Goal: Task Accomplishment & Management: Complete application form

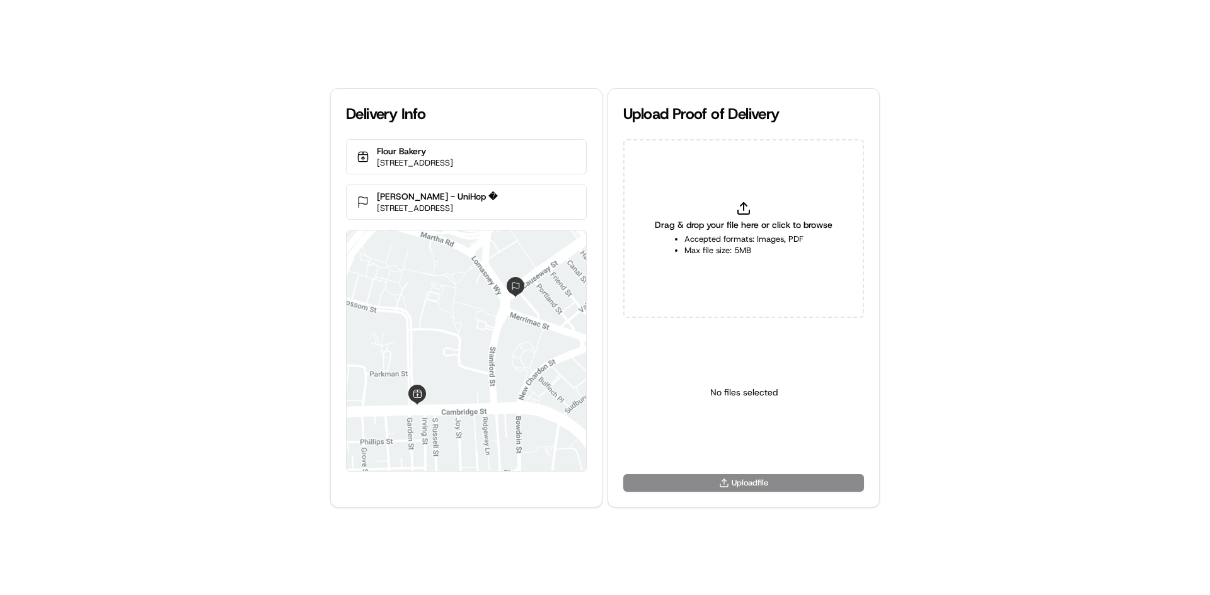
click at [733, 227] on span "Drag & drop your file here or click to browse" at bounding box center [744, 225] width 178 height 13
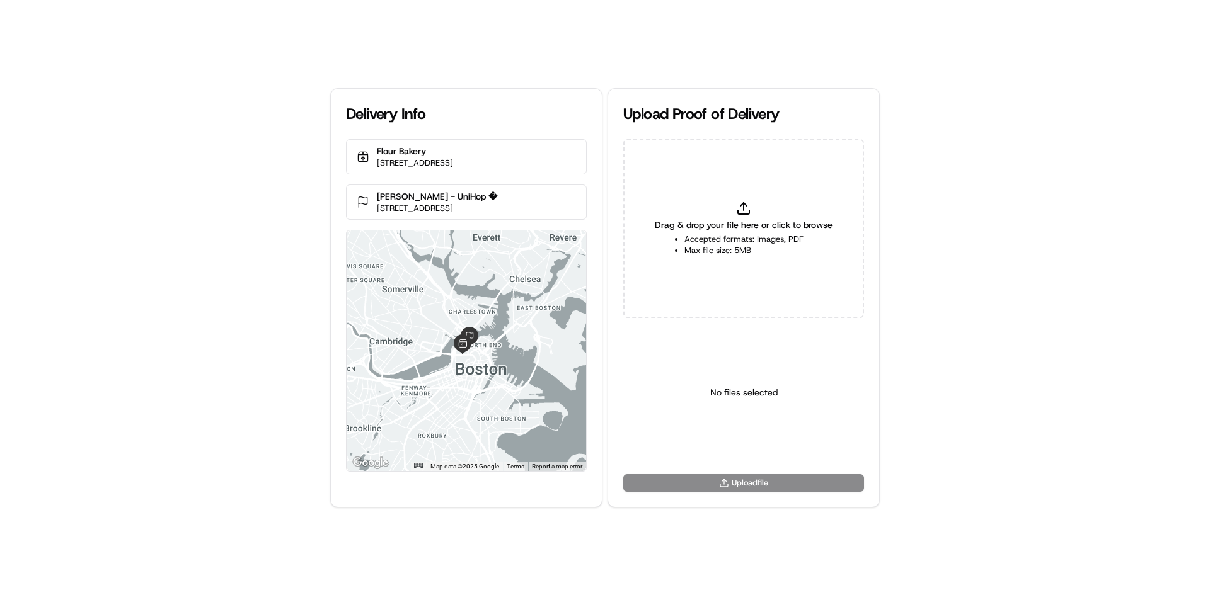
type input "C:\fakepath\HandedToCustomer (1).png"
click at [726, 442] on html "Delivery Info Flour Bakery [STREET_ADDRESS] [PERSON_NAME] - UniHop � [STREET_AD…" at bounding box center [605, 297] width 1210 height 595
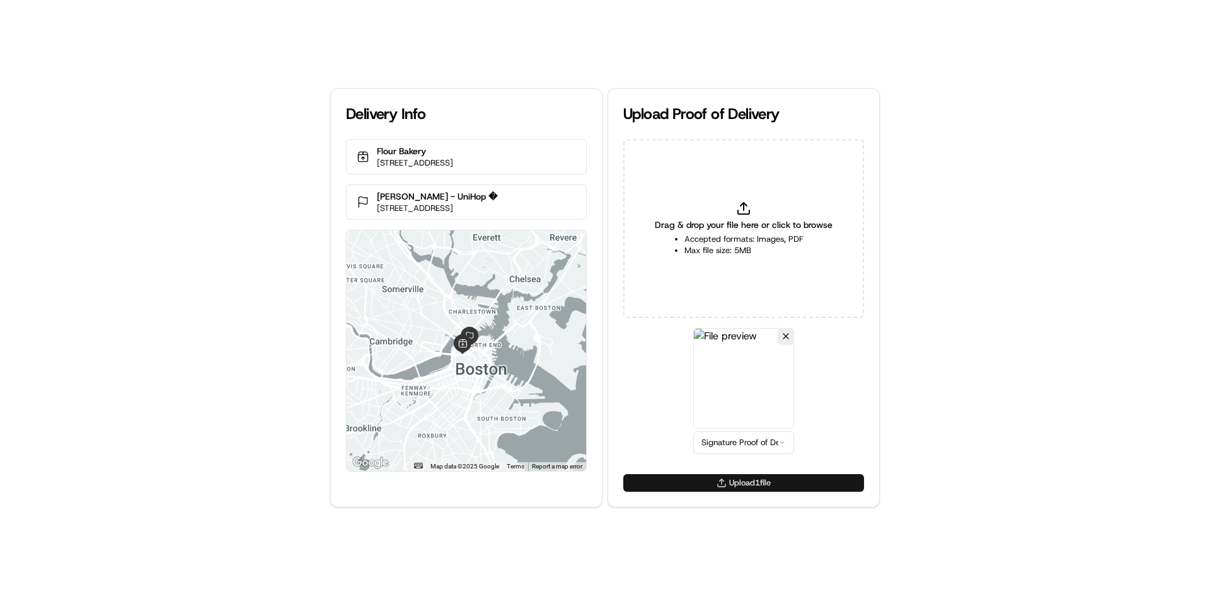
click at [745, 491] on div "Upload 1 file" at bounding box center [743, 490] width 271 height 33
click at [747, 486] on button "Upload 1 file" at bounding box center [743, 483] width 241 height 18
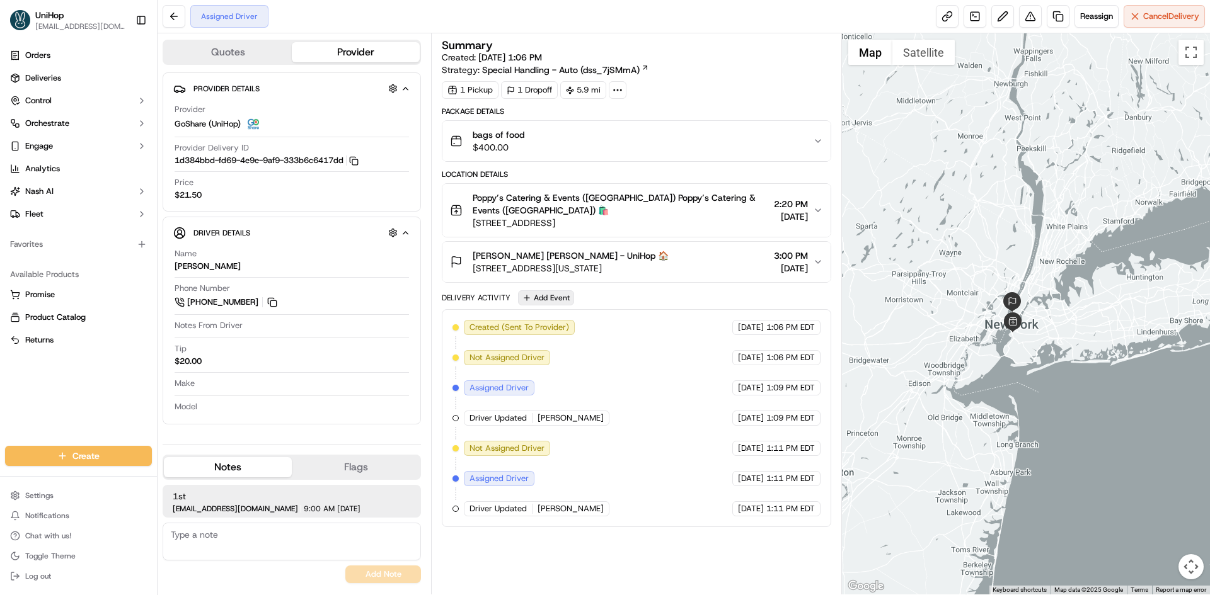
click at [531, 300] on button "Add Event" at bounding box center [546, 297] width 56 height 15
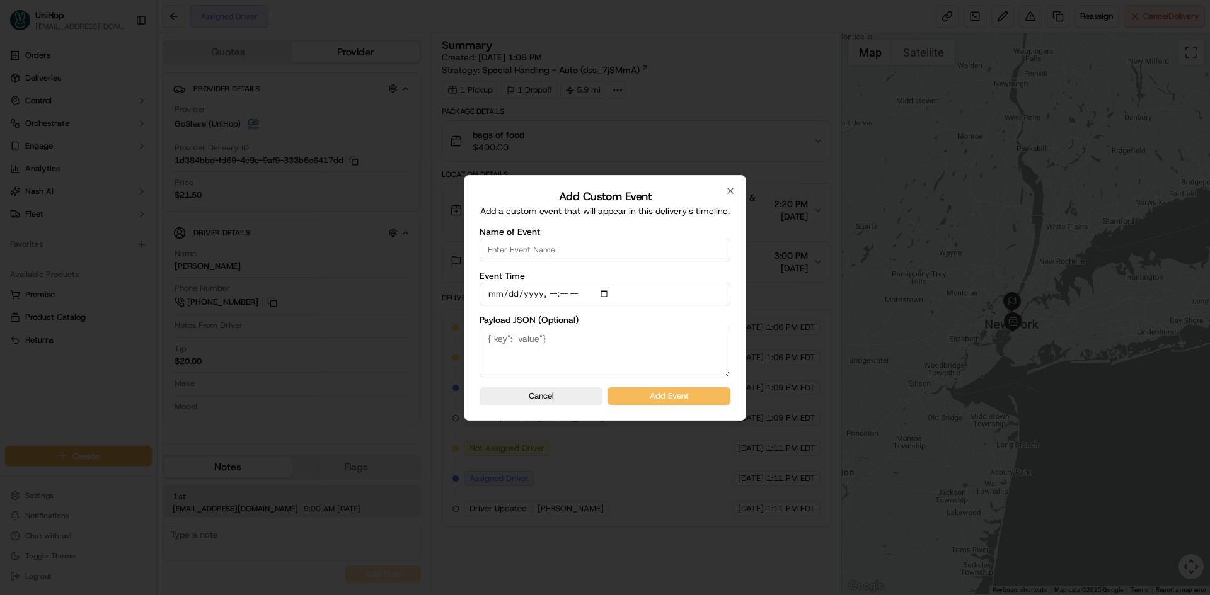
click at [561, 243] on input "Name of Event" at bounding box center [604, 250] width 251 height 23
type input "Driver Confirmed"
click at [607, 296] on input "Event Time" at bounding box center [604, 294] width 251 height 23
type input "[DATE]T12:27"
drag, startPoint x: 745, startPoint y: 317, endPoint x: 742, endPoint y: 324, distance: 8.2
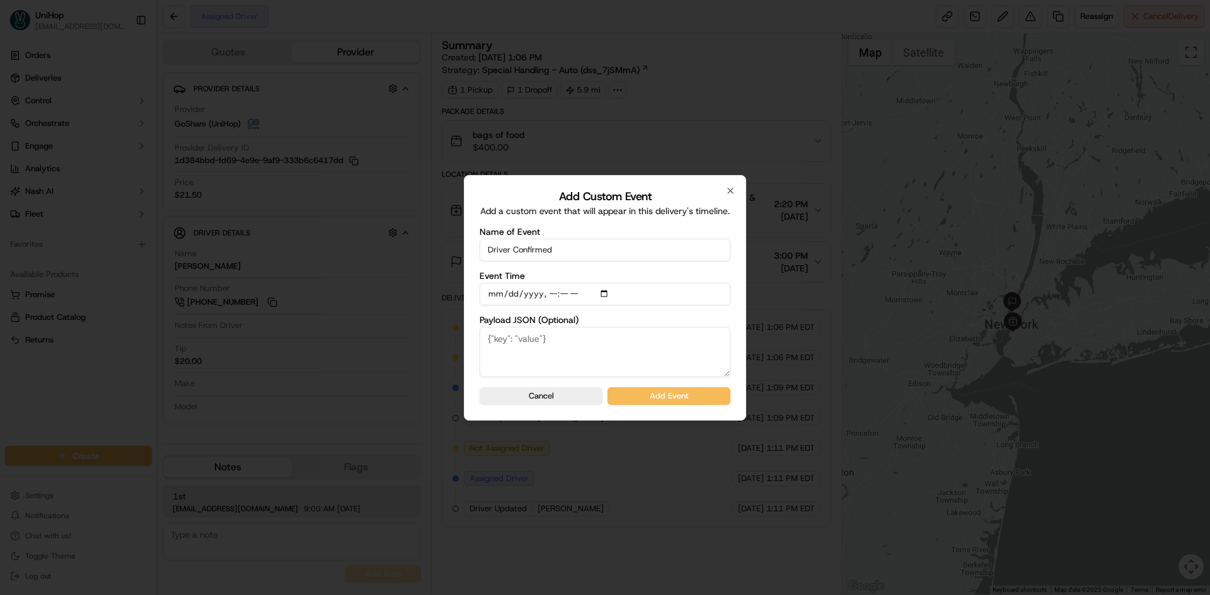
click at [745, 317] on div "Add Custom Event Add a custom event that will appear in this delivery's timelin…" at bounding box center [605, 298] width 282 height 246
click at [699, 396] on button "Add Event" at bounding box center [668, 396] width 123 height 18
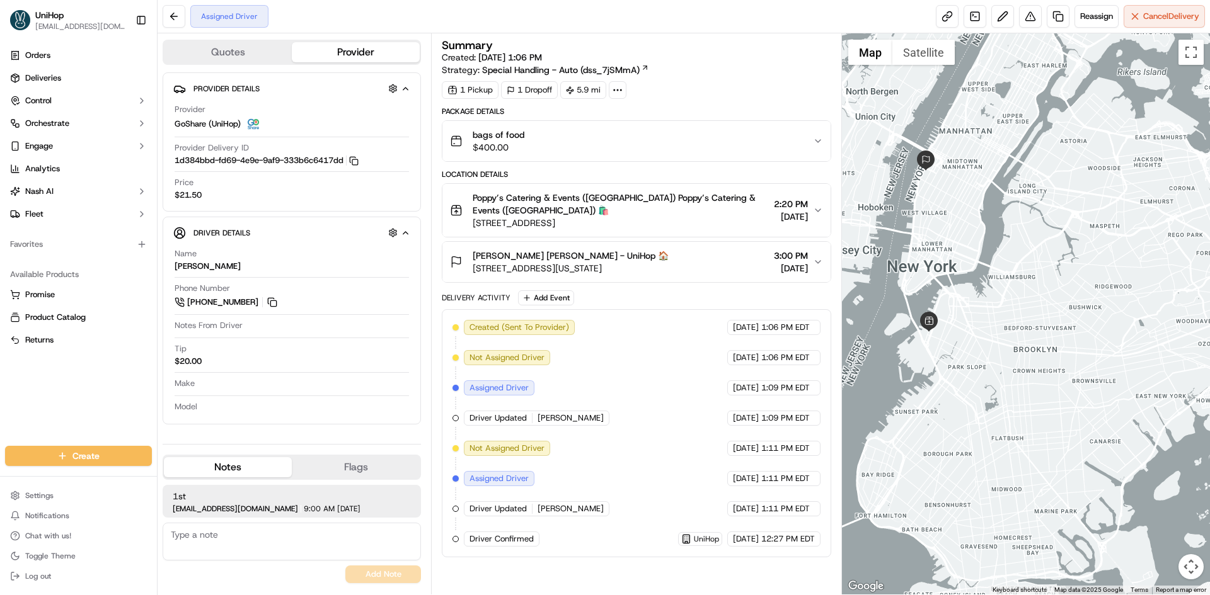
click at [983, 282] on div at bounding box center [1026, 313] width 369 height 561
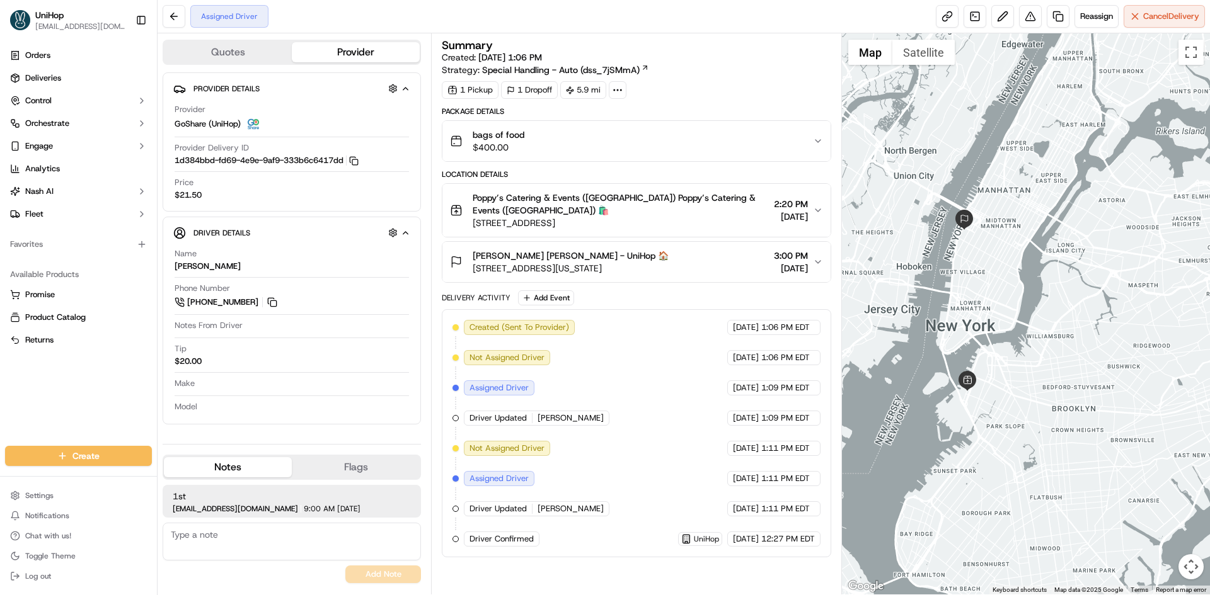
click at [714, 258] on div "[PERSON_NAME] [PERSON_NAME] - UniHop 🏠 [STREET_ADDRESS][US_STATE] 3:00 PM [DATE]" at bounding box center [631, 261] width 362 height 25
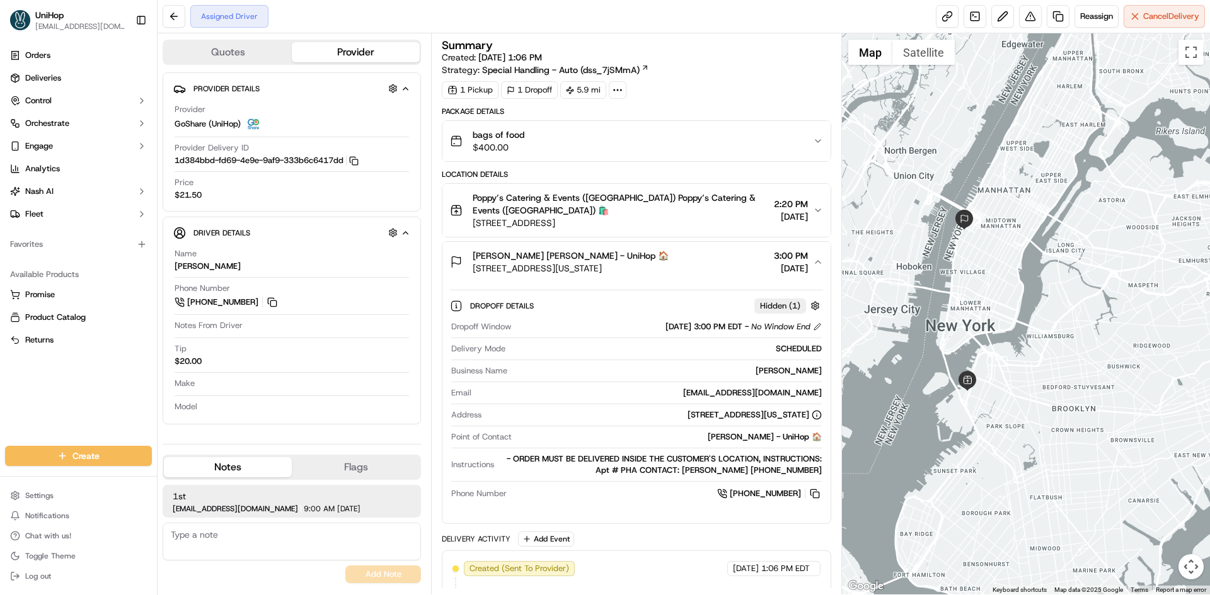
click at [721, 257] on div "[PERSON_NAME] [PERSON_NAME] - UniHop 🏠 [STREET_ADDRESS][US_STATE] 3:00 PM [DATE]" at bounding box center [631, 261] width 362 height 25
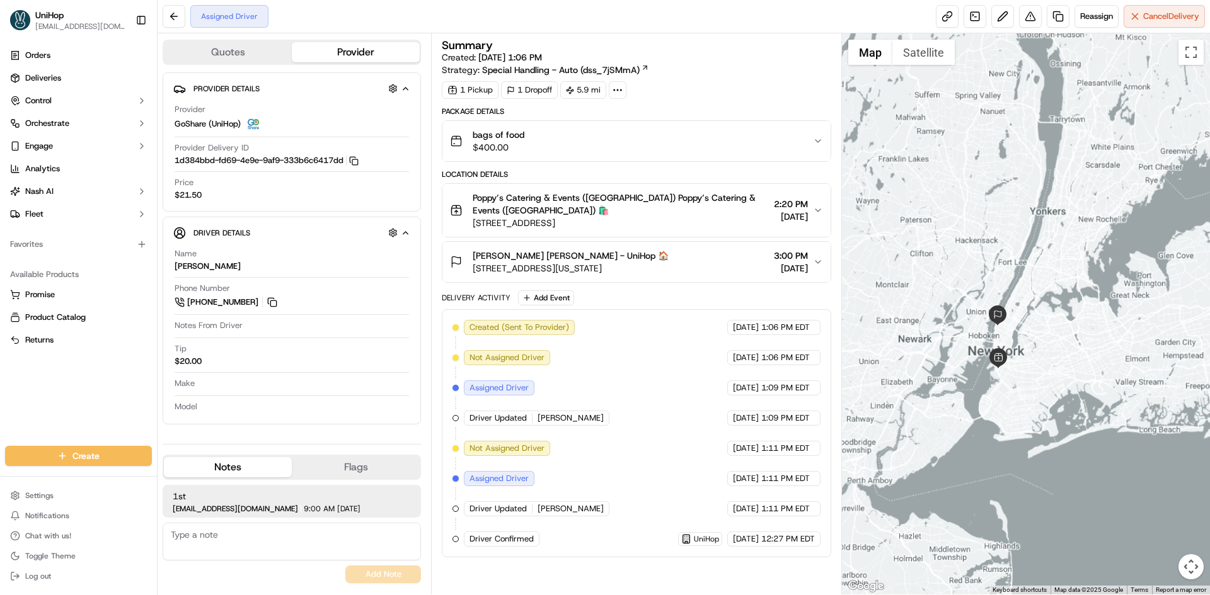
drag, startPoint x: 1013, startPoint y: 248, endPoint x: 1091, endPoint y: 326, distance: 110.9
click at [1091, 326] on div at bounding box center [1026, 313] width 369 height 561
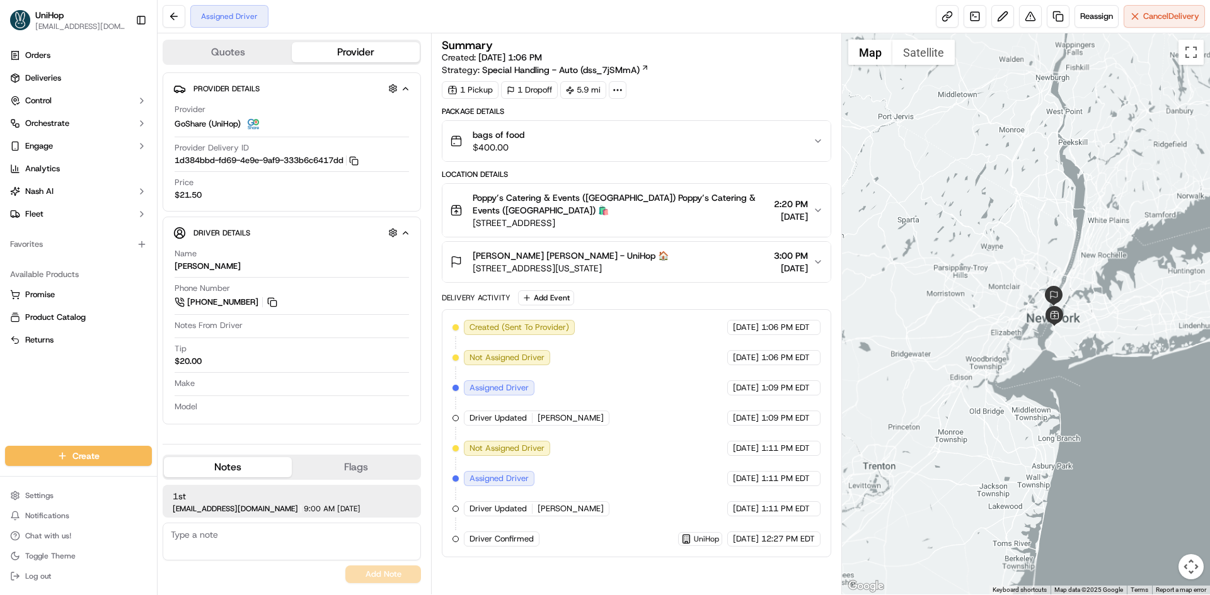
drag, startPoint x: 1079, startPoint y: 226, endPoint x: 1057, endPoint y: 231, distance: 21.9
click at [1064, 233] on div at bounding box center [1026, 313] width 369 height 561
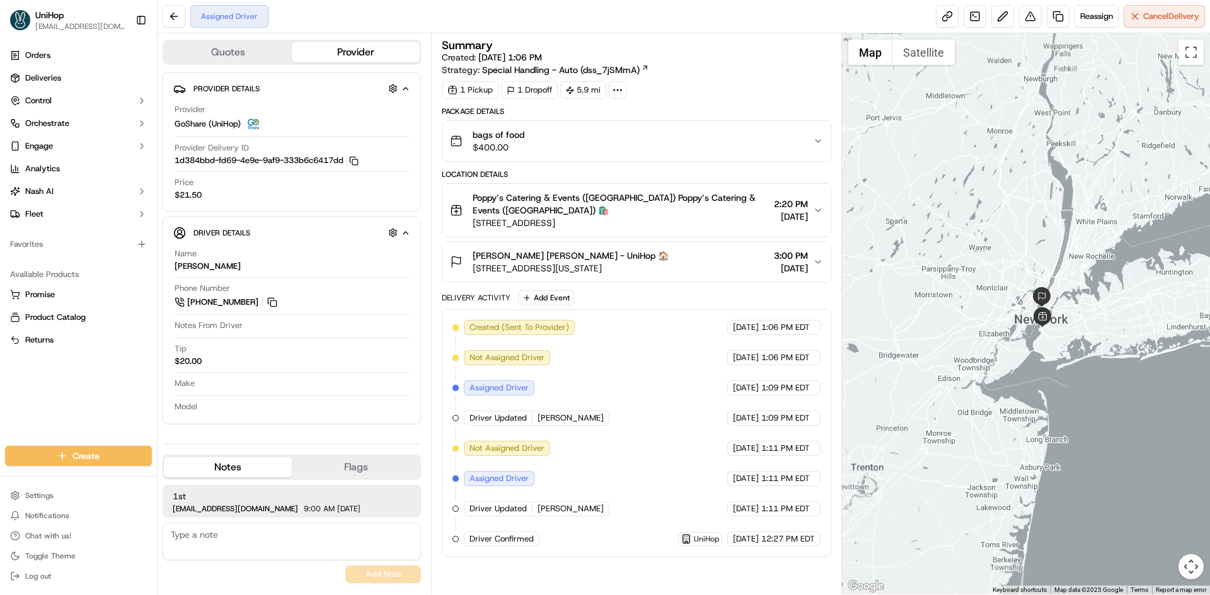
click at [88, 372] on div "Orders Deliveries Control Orchestrate Engage Analytics [PERSON_NAME] Fleet Favo…" at bounding box center [78, 238] width 157 height 396
